Goal: Book appointment/travel/reservation

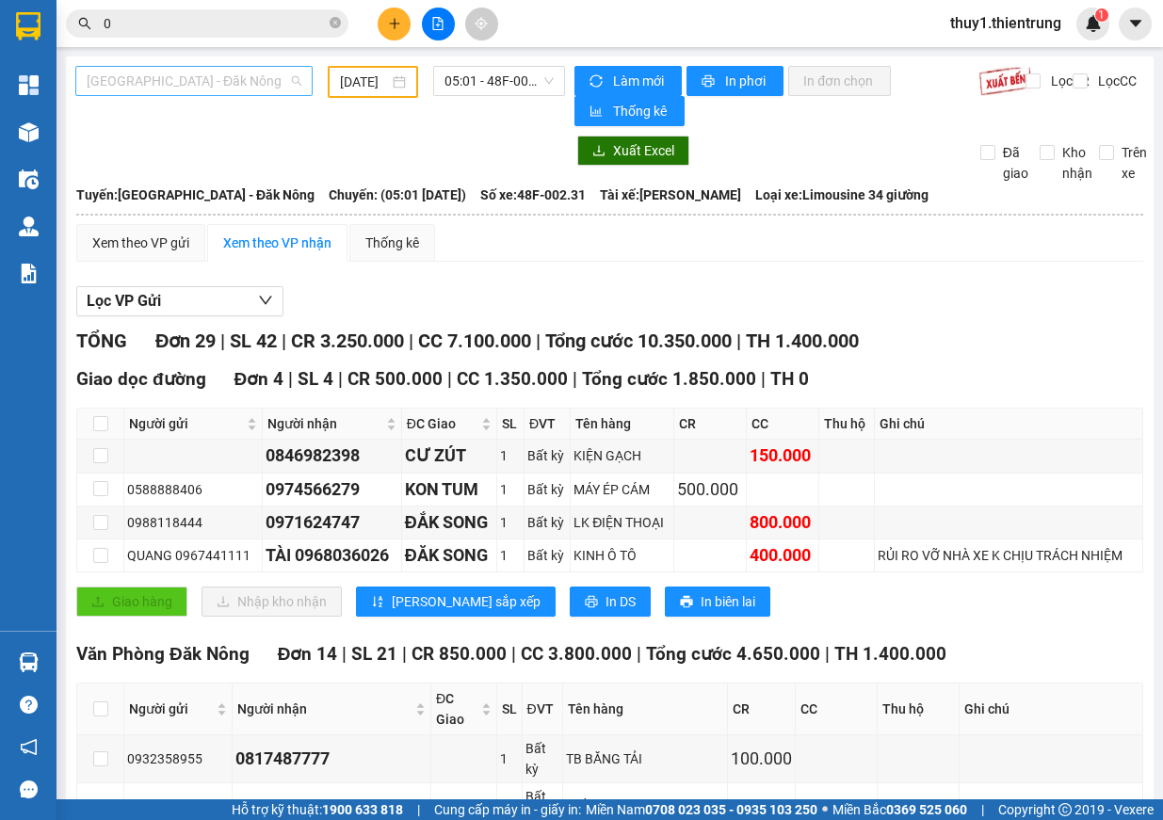
drag, startPoint x: 273, startPoint y: 71, endPoint x: 267, endPoint y: 104, distance: 34.4
click at [274, 72] on span "[GEOGRAPHIC_DATA] - Đăk Nông" at bounding box center [194, 81] width 215 height 28
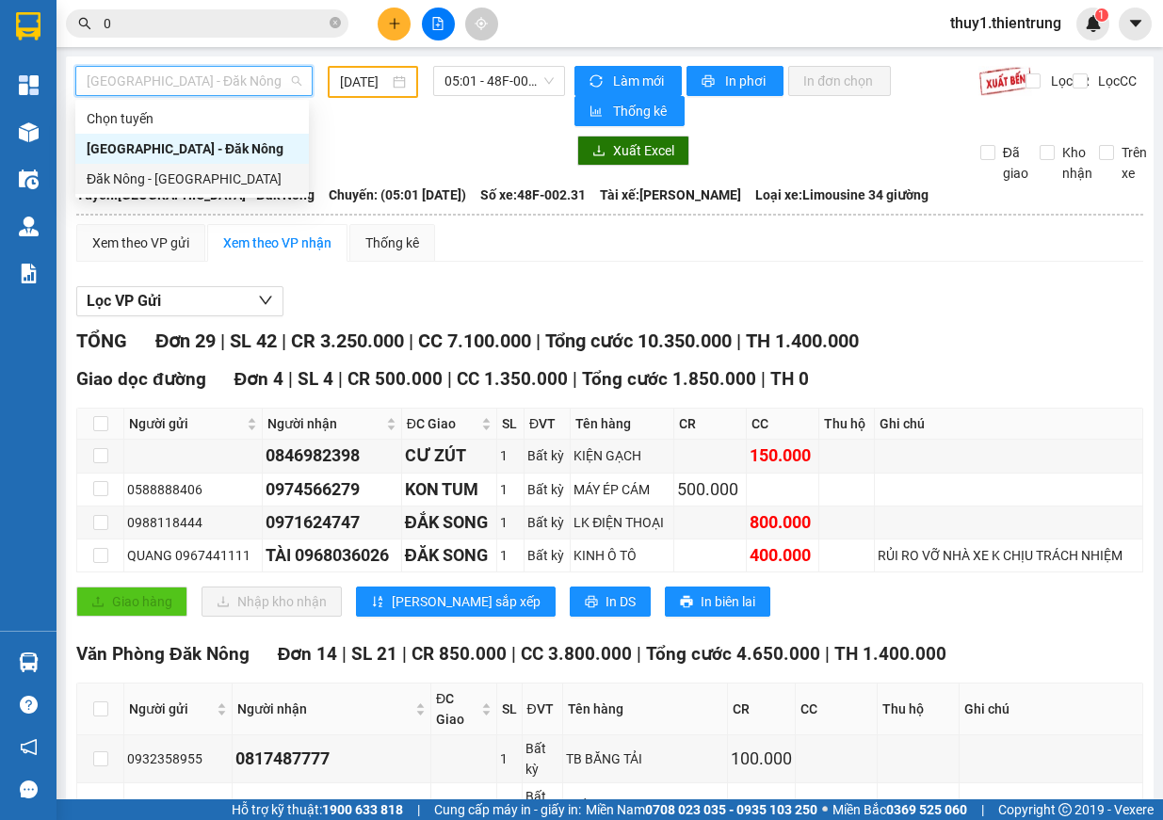
click at [159, 179] on div "Đăk Nông - [GEOGRAPHIC_DATA]" at bounding box center [192, 178] width 211 height 21
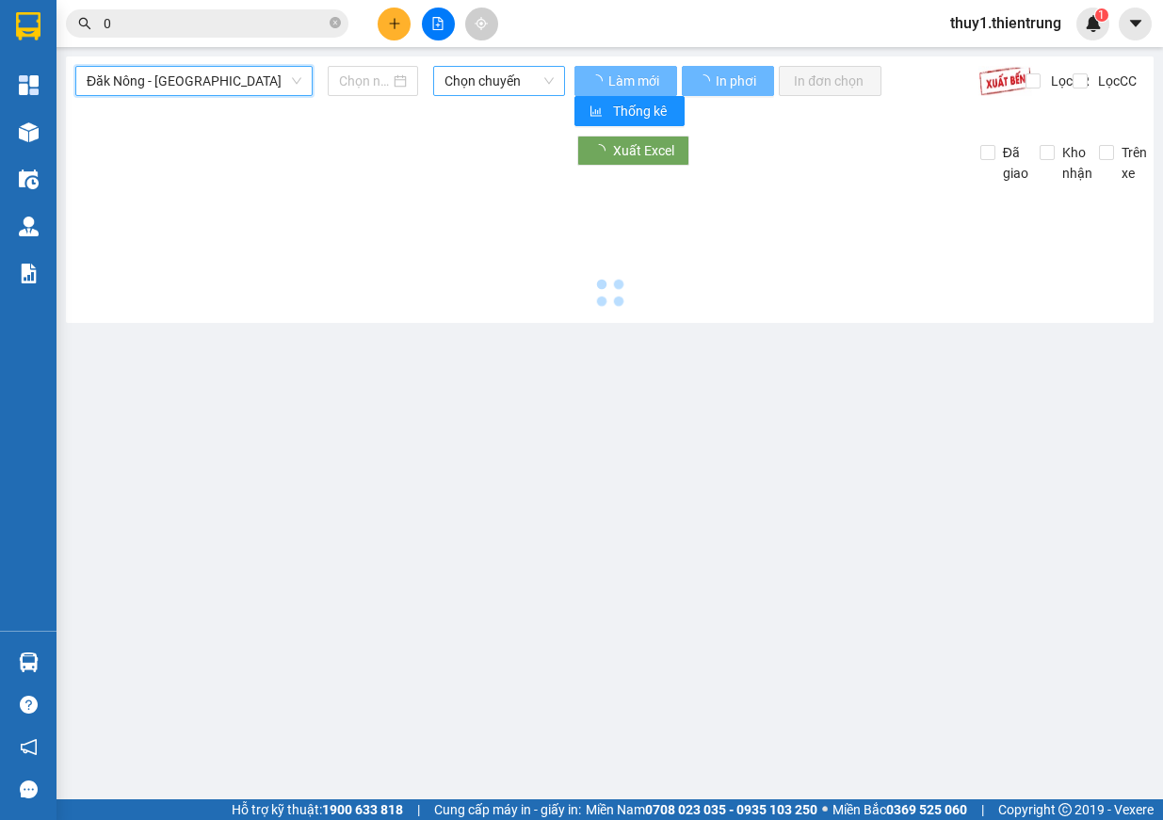
type input "[DATE]"
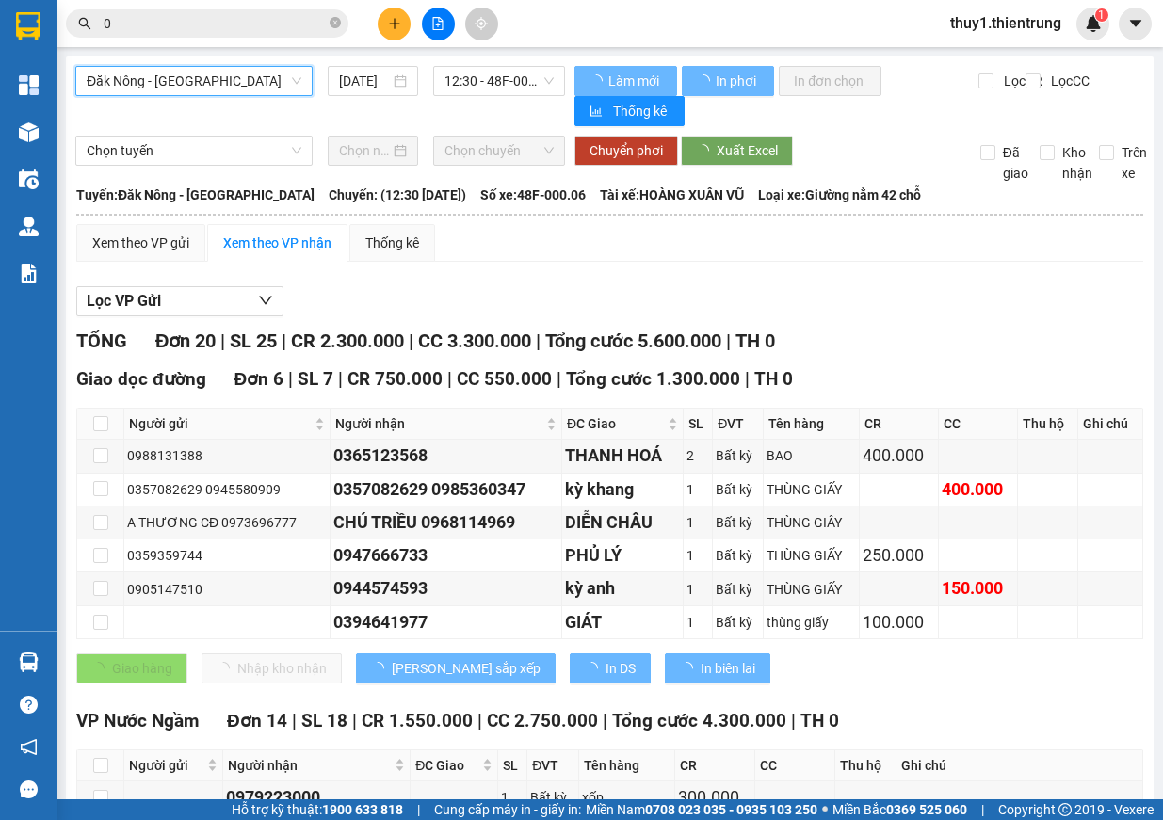
click at [494, 84] on span "12:30 - 48F-000.06" at bounding box center [498, 81] width 109 height 28
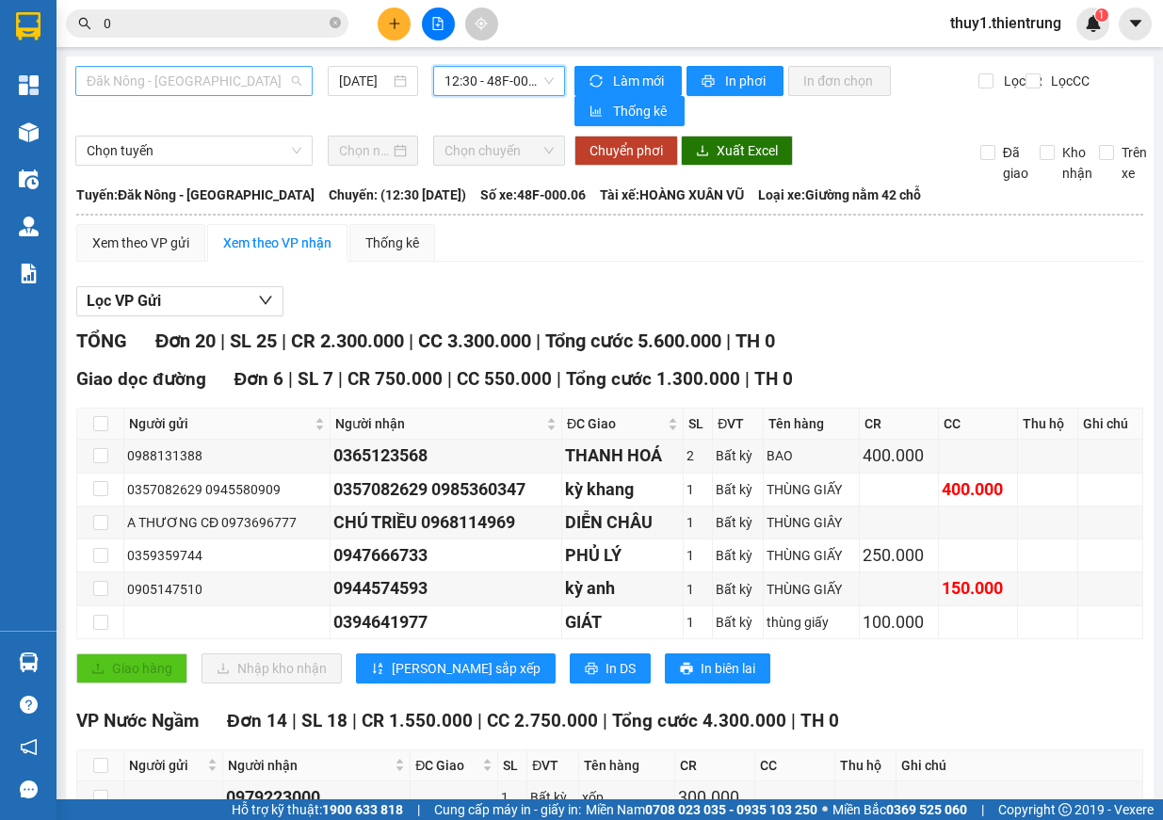
click at [242, 92] on span "Đăk Nông - [GEOGRAPHIC_DATA]" at bounding box center [194, 81] width 215 height 28
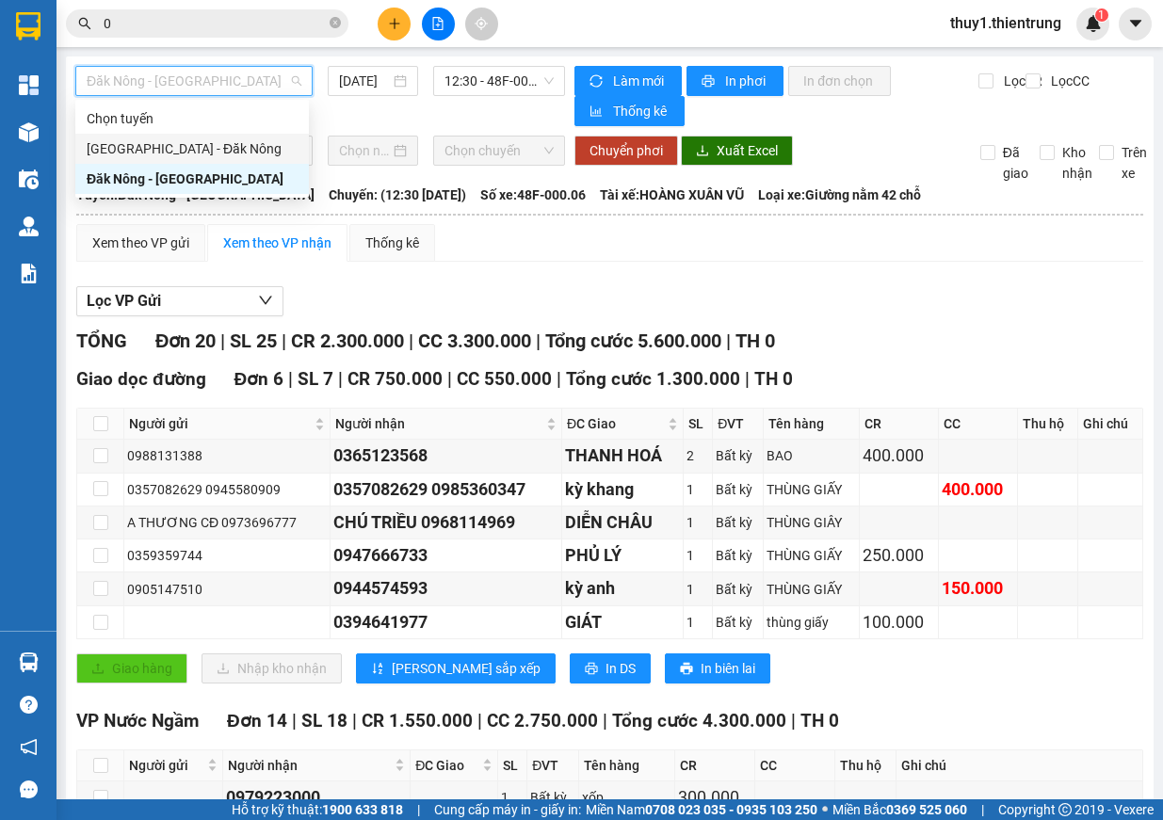
click at [225, 147] on div "[GEOGRAPHIC_DATA] - Đăk Nông" at bounding box center [192, 148] width 211 height 21
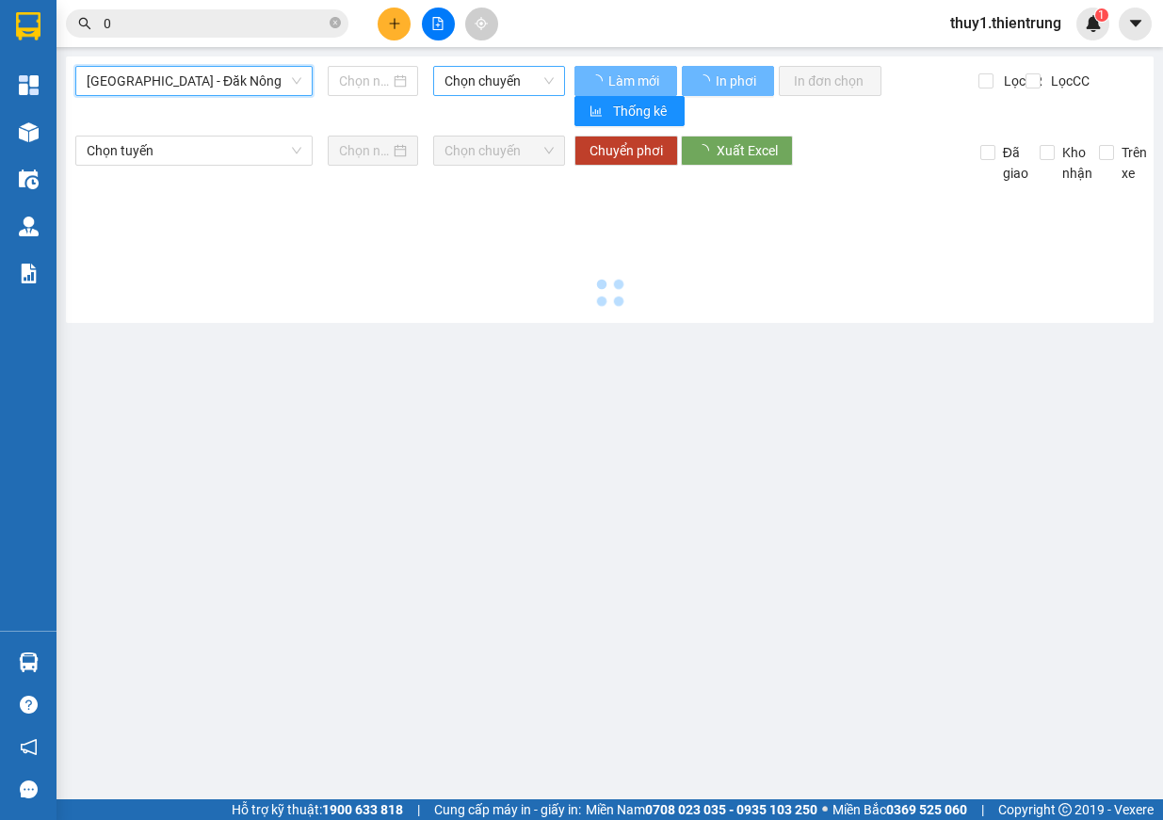
type input "[DATE]"
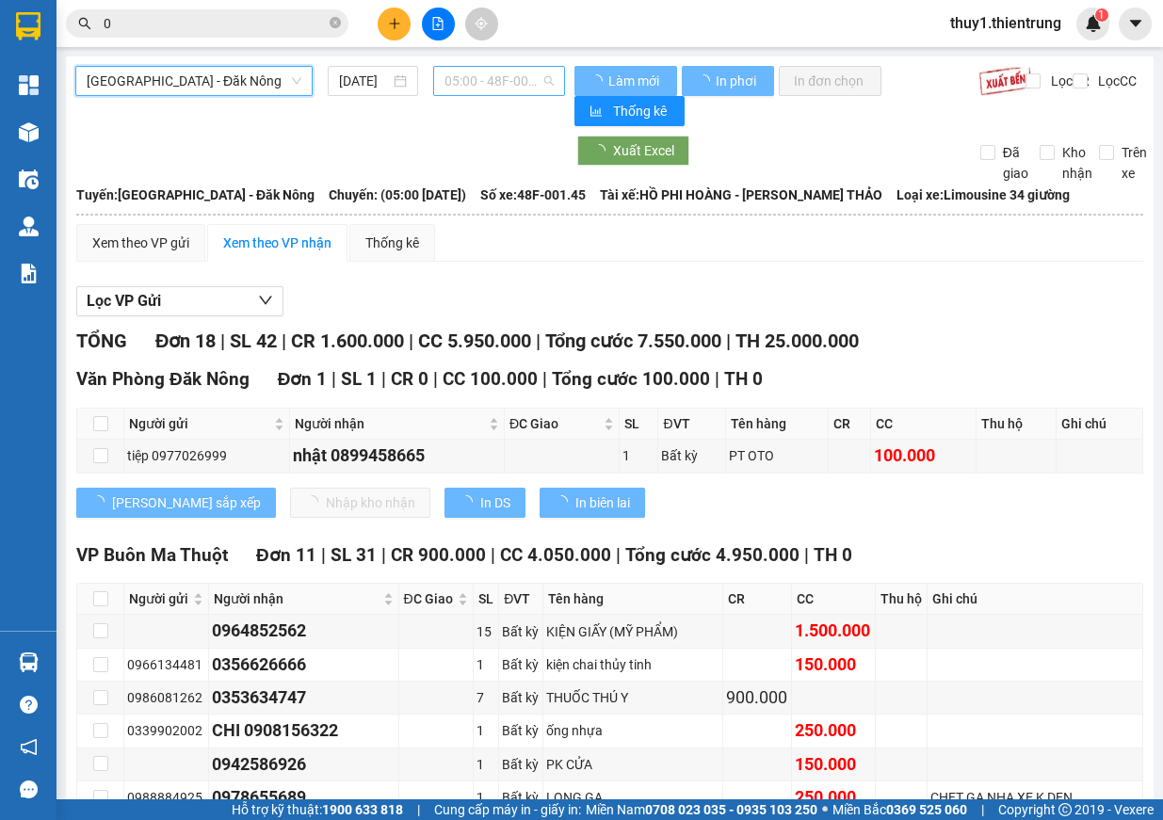
click at [506, 84] on span "05:00 - 48F-001.45" at bounding box center [498, 81] width 109 height 28
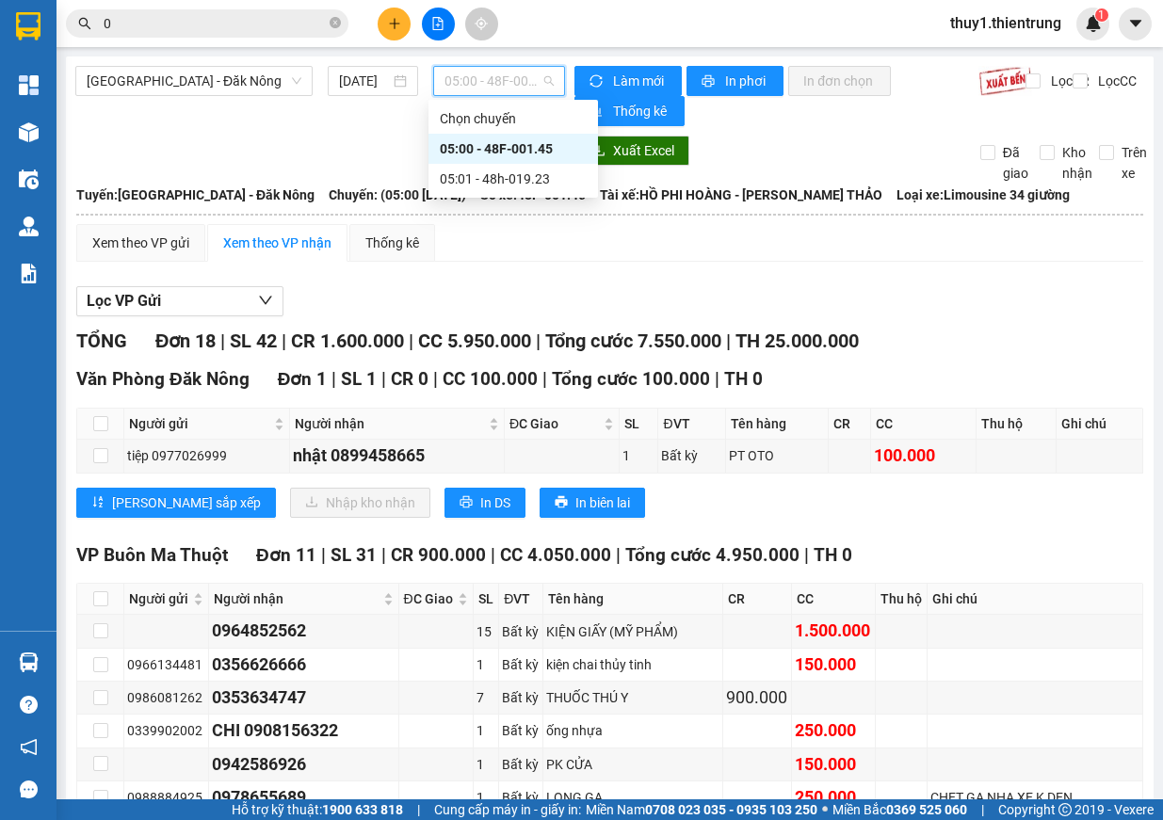
click at [537, 147] on div "05:00 - 48F-001.45" at bounding box center [513, 148] width 147 height 21
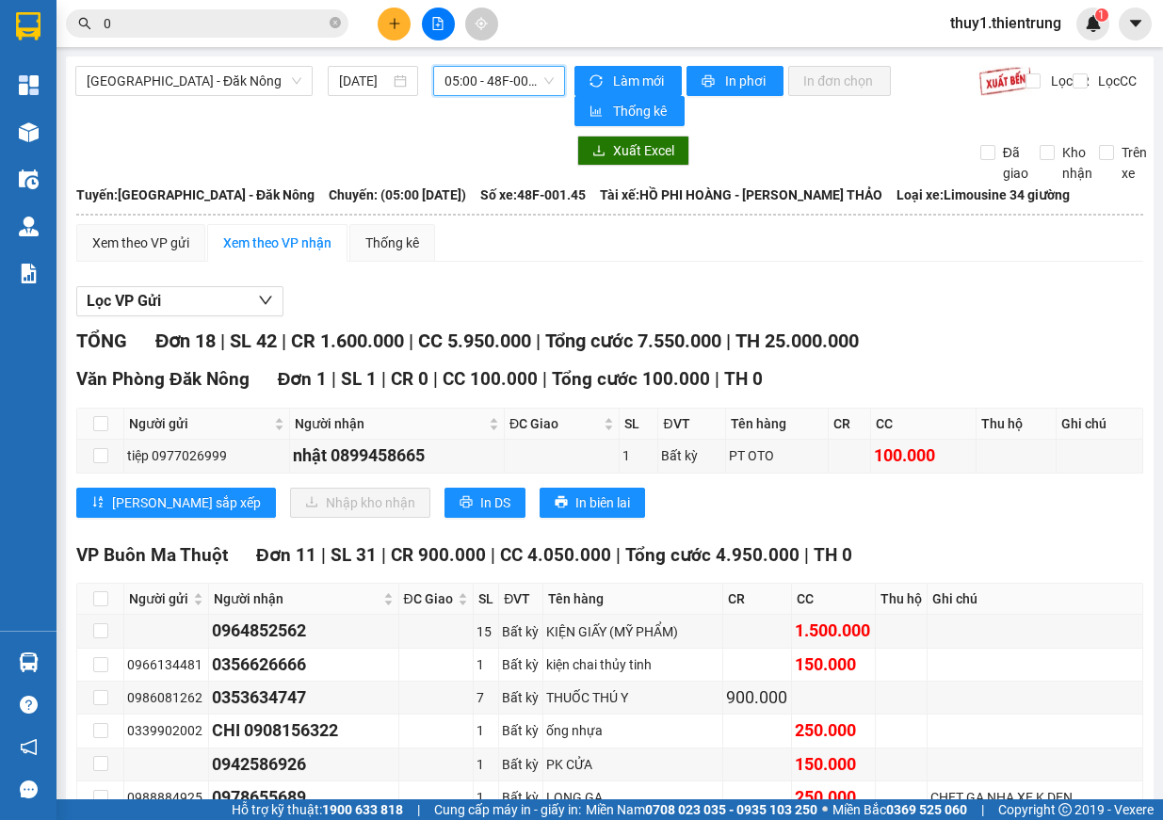
click at [517, 91] on span "05:00 - 48F-001.45" at bounding box center [498, 81] width 109 height 28
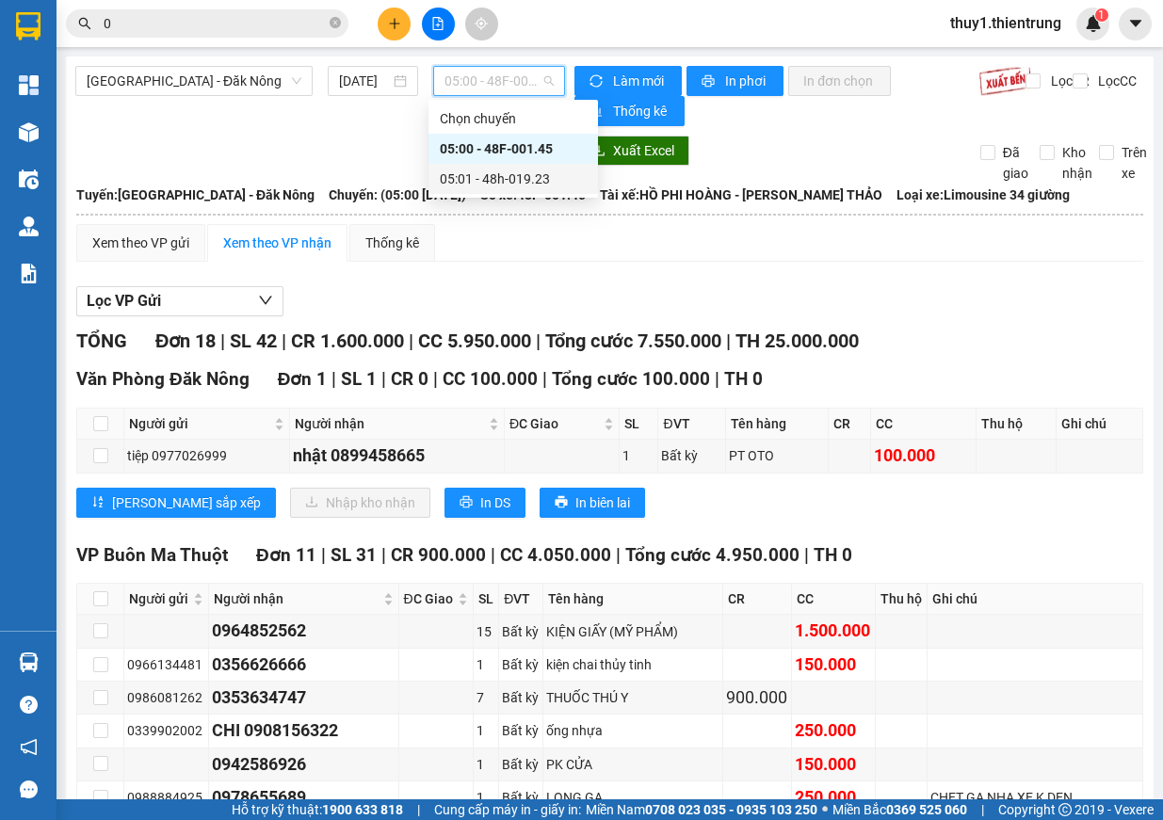
click at [519, 180] on div "05:01 - 48h-019.23" at bounding box center [513, 178] width 147 height 21
